Goal: Task Accomplishment & Management: Use online tool/utility

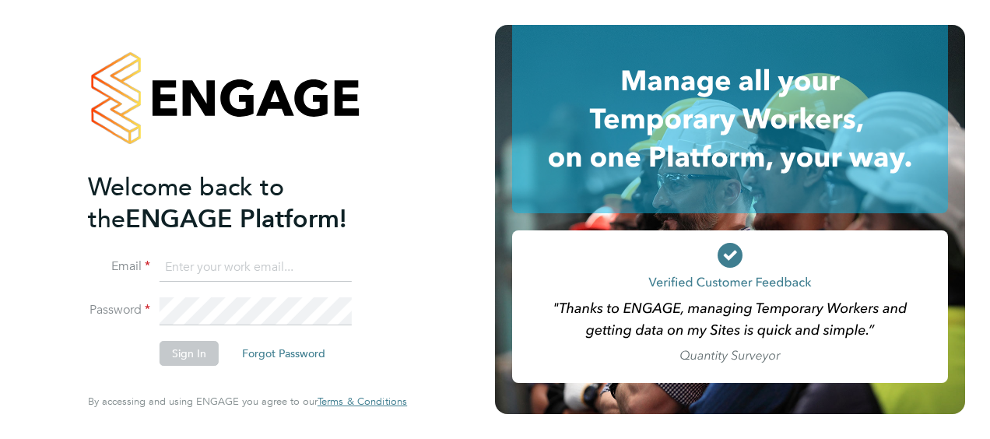
type input "[PERSON_NAME][EMAIL_ADDRESS][PERSON_NAME][DOMAIN_NAME]"
click at [450, 255] on div "Welcome back to the ENGAGE Platform! Email [PERSON_NAME][EMAIL_ADDRESS][PERSON_…" at bounding box center [247, 219] width 495 height 439
click at [199, 355] on button "Sign In" at bounding box center [189, 353] width 59 height 25
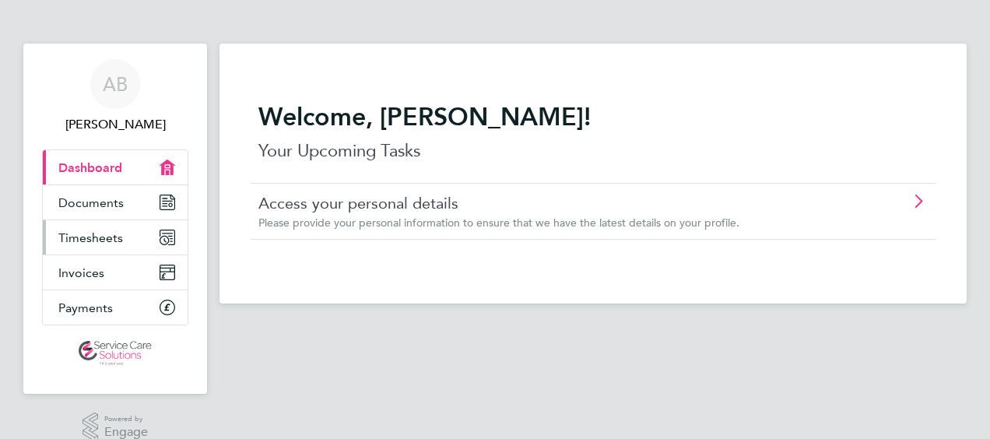
click at [100, 237] on span "Timesheets" at bounding box center [90, 237] width 65 height 15
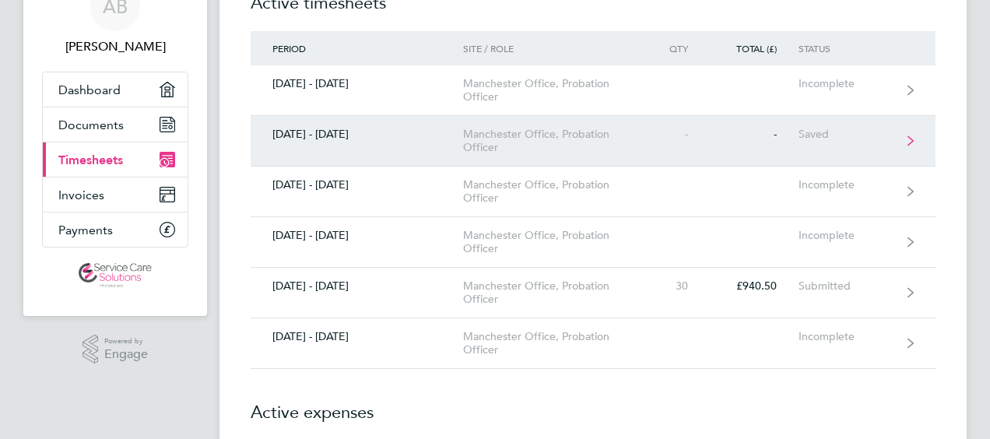
scroll to position [156, 0]
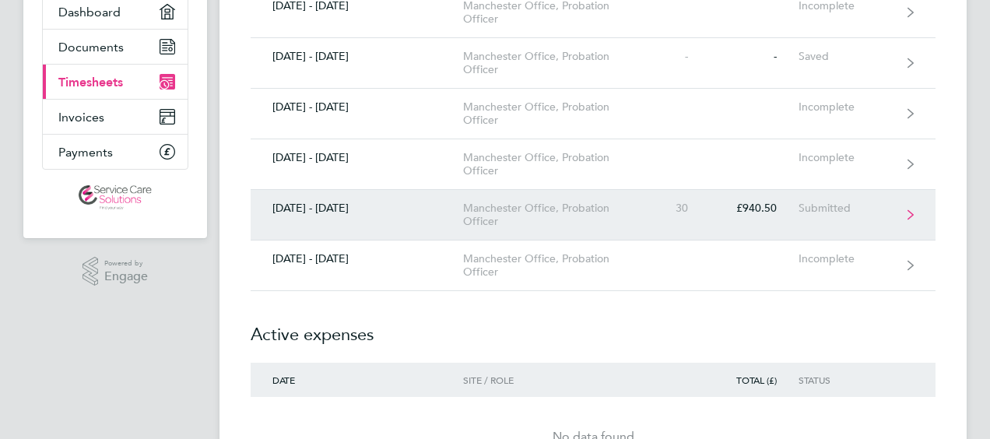
click at [600, 204] on div "Manchester Office, Probation Officer" at bounding box center [552, 215] width 178 height 26
